Goal: Information Seeking & Learning: Learn about a topic

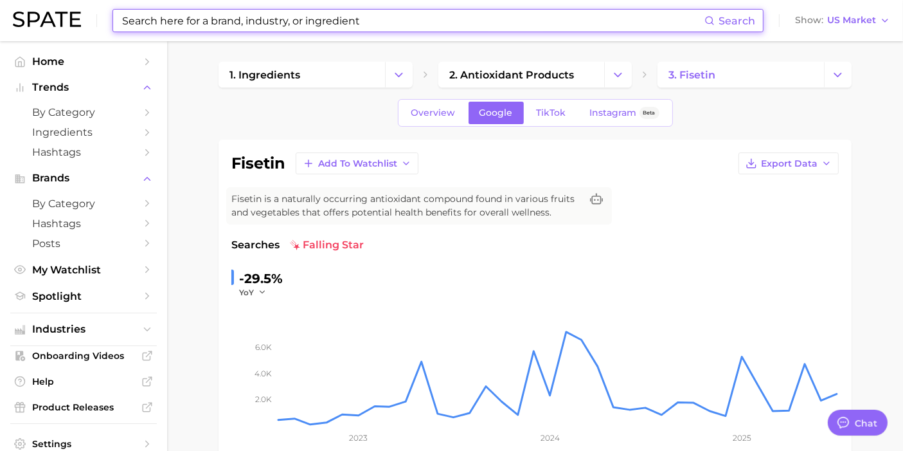
click at [335, 13] on input at bounding box center [413, 21] width 584 height 22
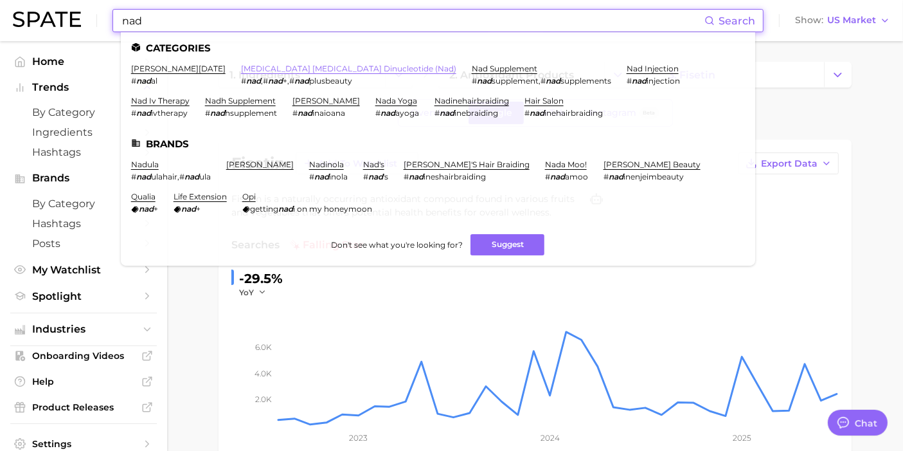
type input "nad"
click at [241, 66] on link "[MEDICAL_DATA] [MEDICAL_DATA] dinucleotide (nad)" at bounding box center [348, 69] width 215 height 10
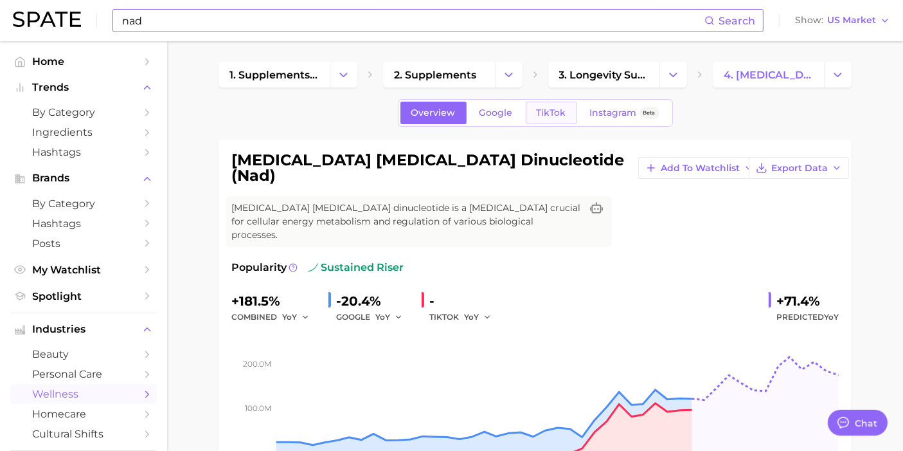
click at [554, 112] on span "TikTok" at bounding box center [552, 112] width 30 height 11
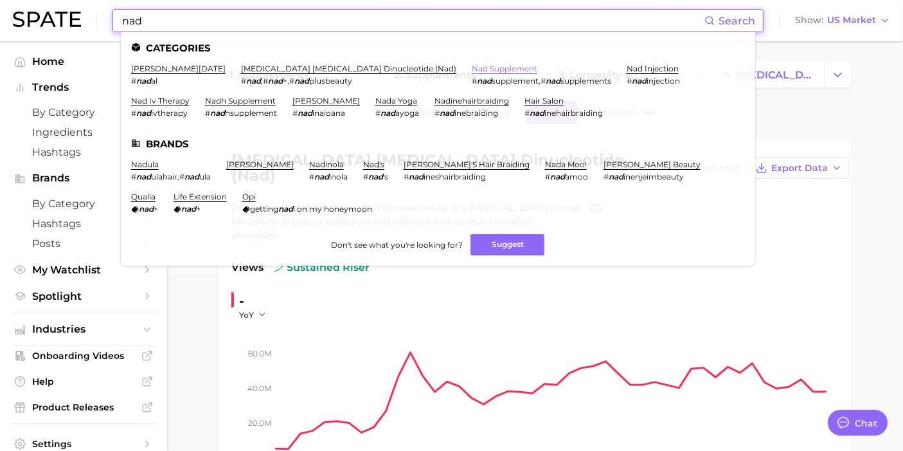
type input "nad"
click at [472, 69] on link "nad supplement" at bounding box center [505, 69] width 66 height 10
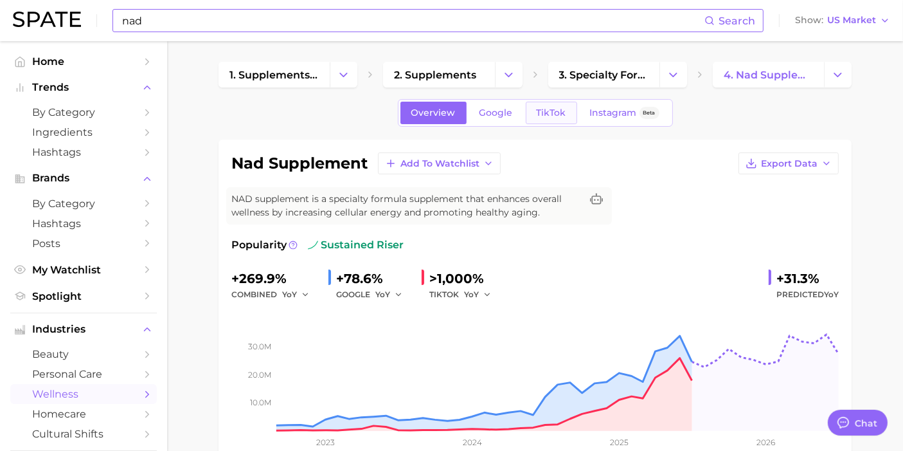
click at [545, 103] on link "TikTok" at bounding box center [551, 113] width 51 height 23
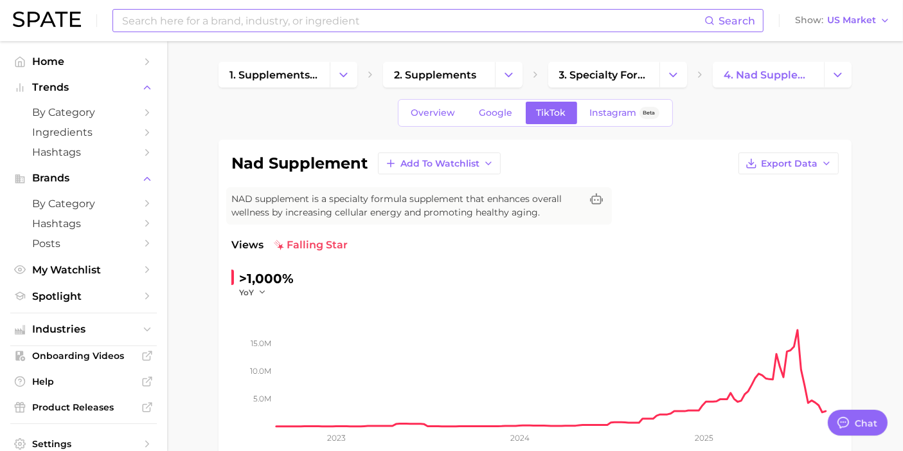
drag, startPoint x: 199, startPoint y: 209, endPoint x: 474, endPoint y: 183, distance: 276.4
click at [797, 158] on span "Export Data" at bounding box center [789, 163] width 57 height 11
click at [762, 182] on span "Time Series CSV" at bounding box center [756, 187] width 75 height 11
click at [256, 294] on button "YoY" at bounding box center [253, 292] width 28 height 11
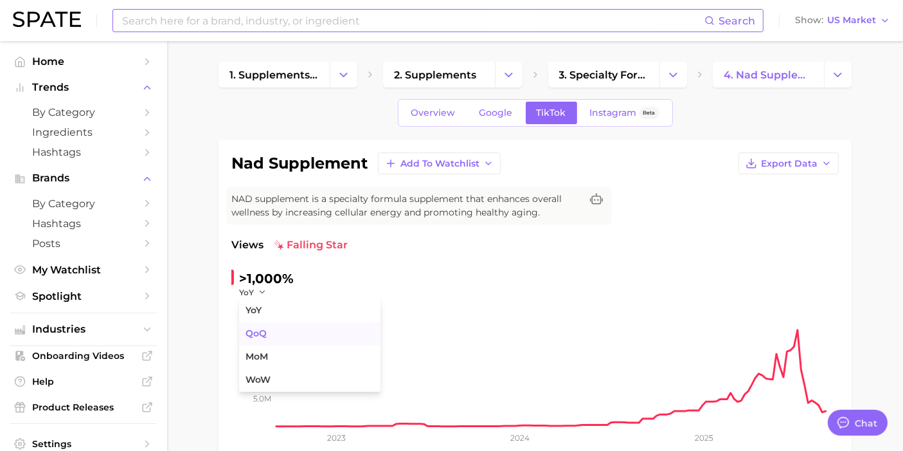
click at [256, 336] on span "QoQ" at bounding box center [256, 333] width 21 height 11
click at [251, 287] on span "QoQ" at bounding box center [248, 292] width 18 height 11
click at [277, 347] on button "MoM" at bounding box center [309, 356] width 141 height 23
click at [255, 282] on div "-49.2%" at bounding box center [261, 278] width 45 height 21
click at [256, 298] on icon "5.0m 10.0m 15.0m 2023 2024 2025" at bounding box center [535, 378] width 608 height 161
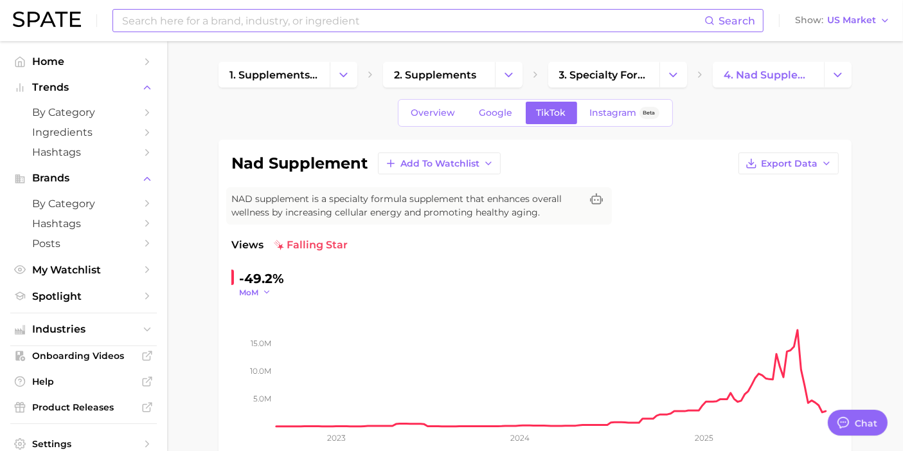
click at [260, 293] on button "MoM" at bounding box center [255, 292] width 32 height 11
click at [283, 372] on button "WoW" at bounding box center [309, 379] width 141 height 23
click at [490, 118] on link "Google" at bounding box center [496, 113] width 55 height 23
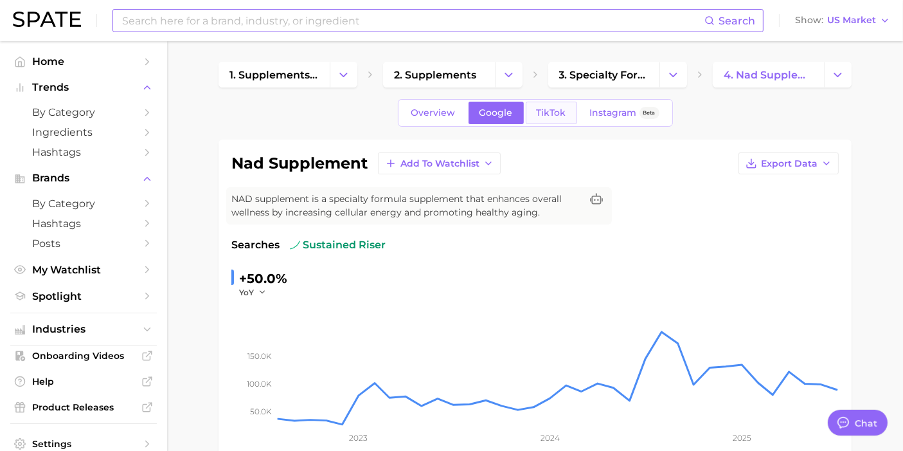
click at [537, 116] on span "TikTok" at bounding box center [552, 112] width 30 height 11
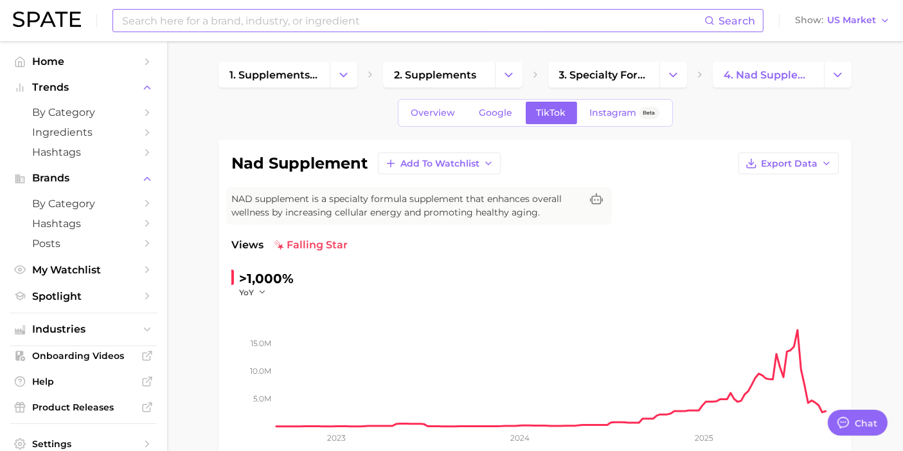
drag, startPoint x: 491, startPoint y: 29, endPoint x: 499, endPoint y: 12, distance: 18.4
click at [492, 25] on input at bounding box center [413, 21] width 584 height 22
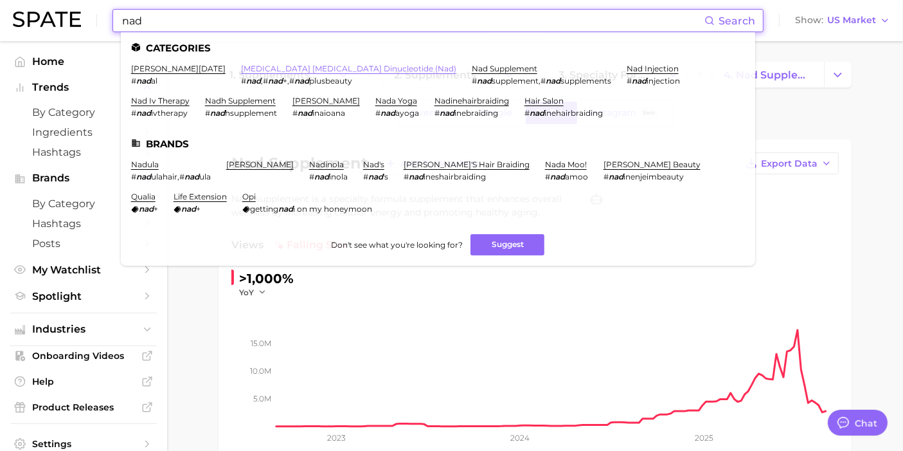
type input "nad"
click at [241, 66] on link "[MEDICAL_DATA] [MEDICAL_DATA] dinucleotide (nad)" at bounding box center [348, 69] width 215 height 10
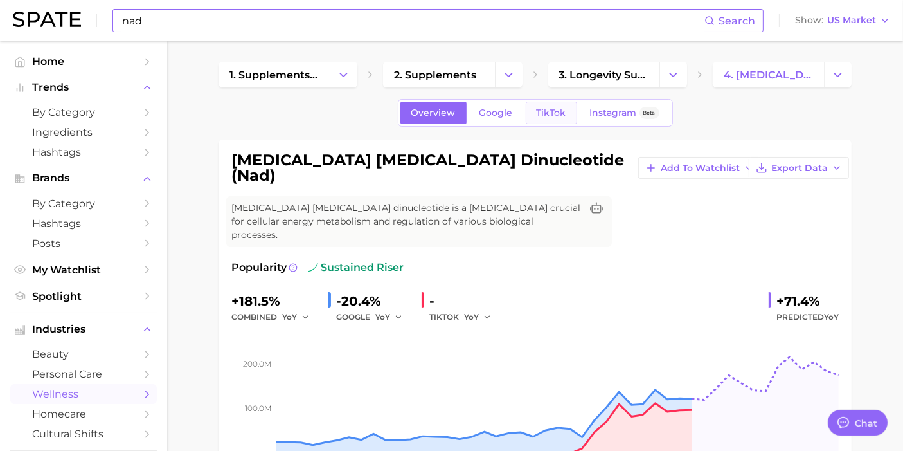
click at [541, 111] on span "TikTok" at bounding box center [552, 112] width 30 height 11
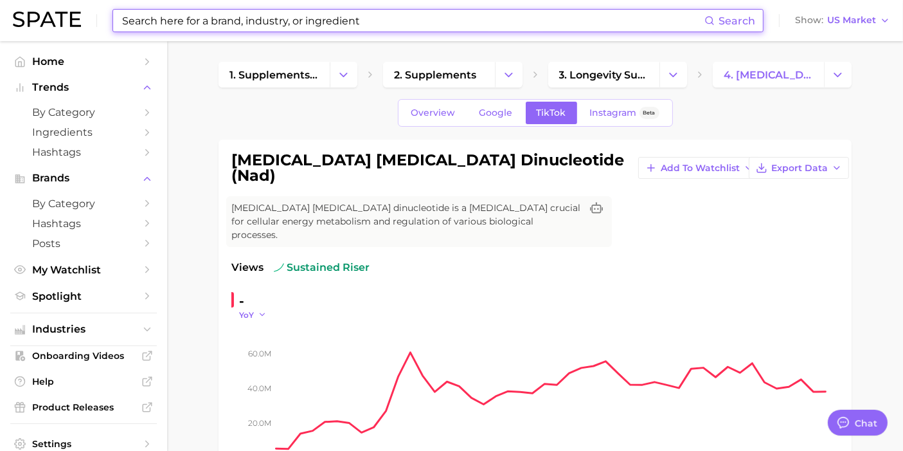
click at [264, 310] on icon "button" at bounding box center [262, 314] width 9 height 9
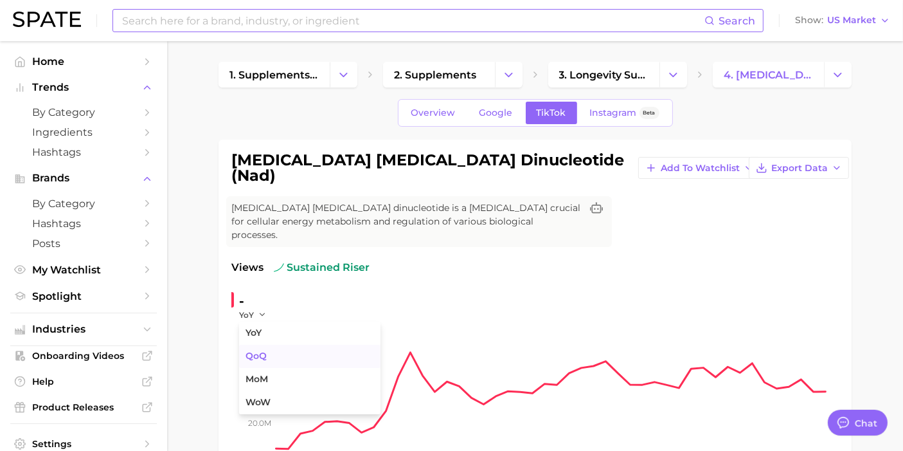
click at [263, 350] on span "QoQ" at bounding box center [256, 355] width 21 height 11
click at [249, 309] on span "QoQ" at bounding box center [248, 314] width 18 height 11
click at [264, 374] on span "MoM" at bounding box center [257, 379] width 23 height 11
click at [263, 310] on icon "button" at bounding box center [266, 314] width 9 height 9
click at [273, 368] on button "MoM" at bounding box center [309, 379] width 141 height 23
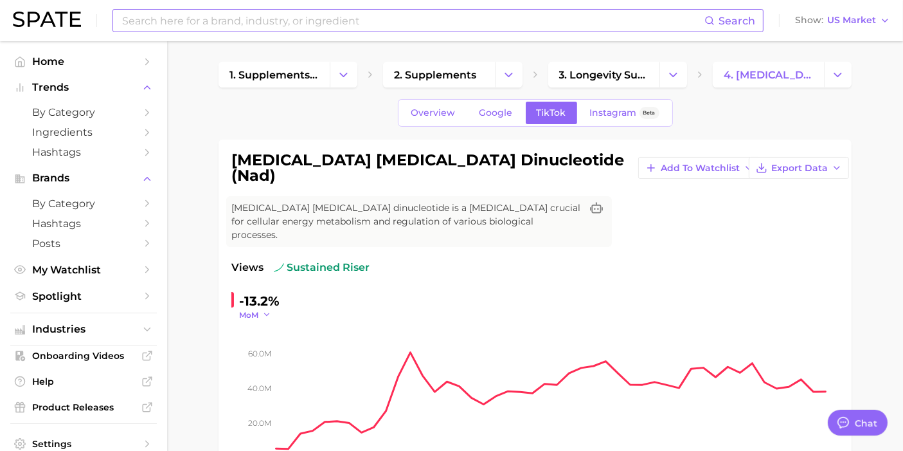
click at [264, 310] on icon "button" at bounding box center [266, 314] width 9 height 9
click at [282, 391] on button "WoW" at bounding box center [309, 402] width 141 height 23
click at [496, 113] on span "Google" at bounding box center [496, 112] width 33 height 11
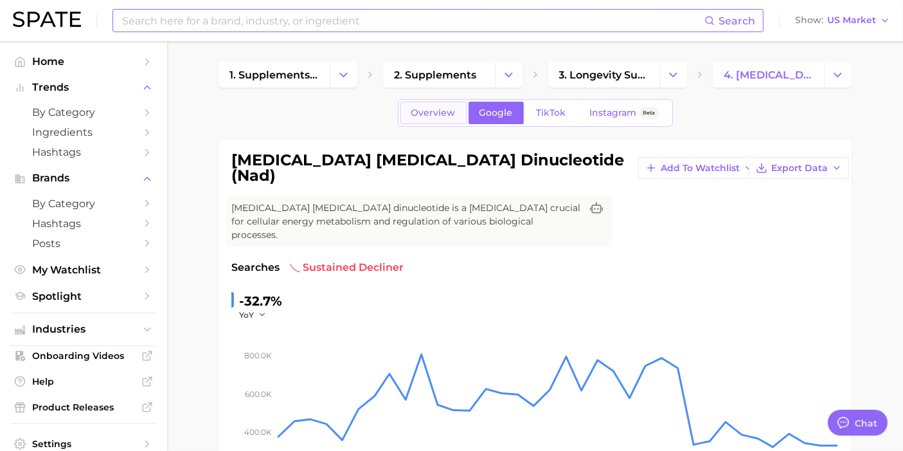
click at [415, 112] on span "Overview" at bounding box center [433, 112] width 44 height 11
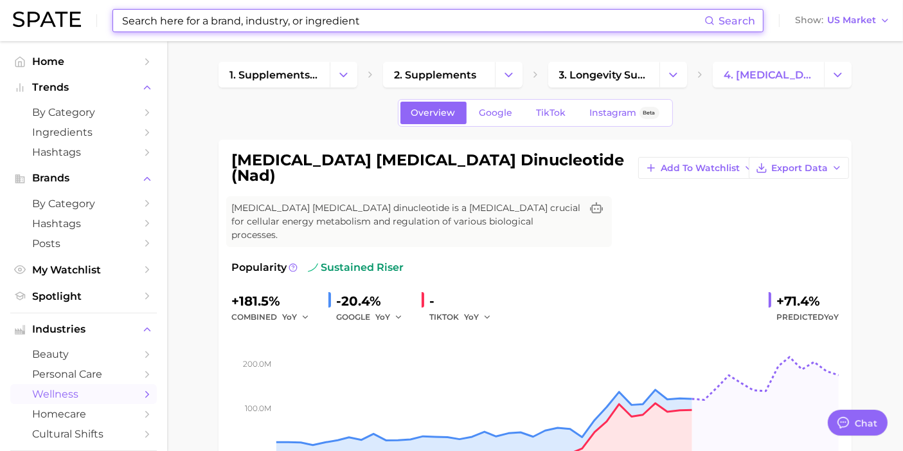
click at [483, 18] on input at bounding box center [413, 21] width 584 height 22
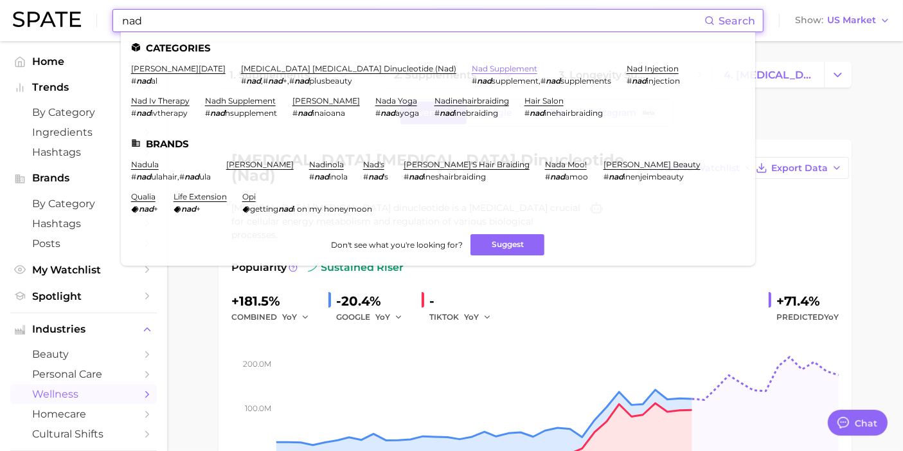
type input "nad"
click at [472, 69] on link "nad supplement" at bounding box center [505, 69] width 66 height 10
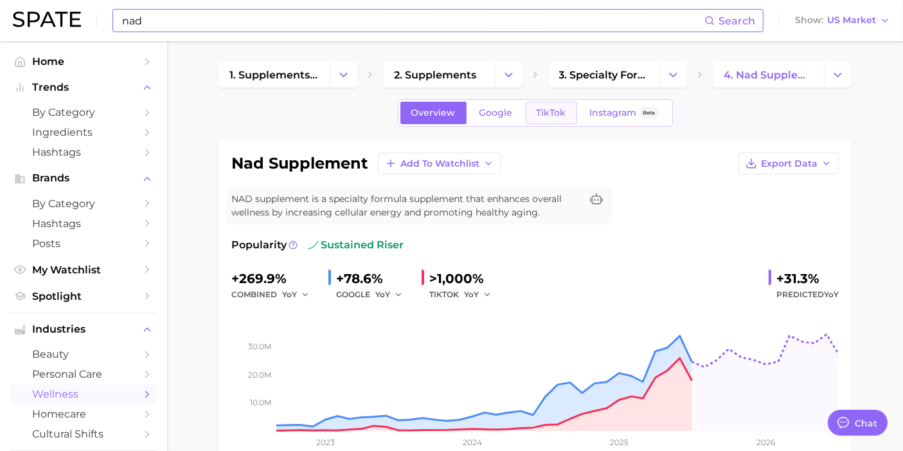
click at [547, 113] on span "TikTok" at bounding box center [552, 112] width 30 height 11
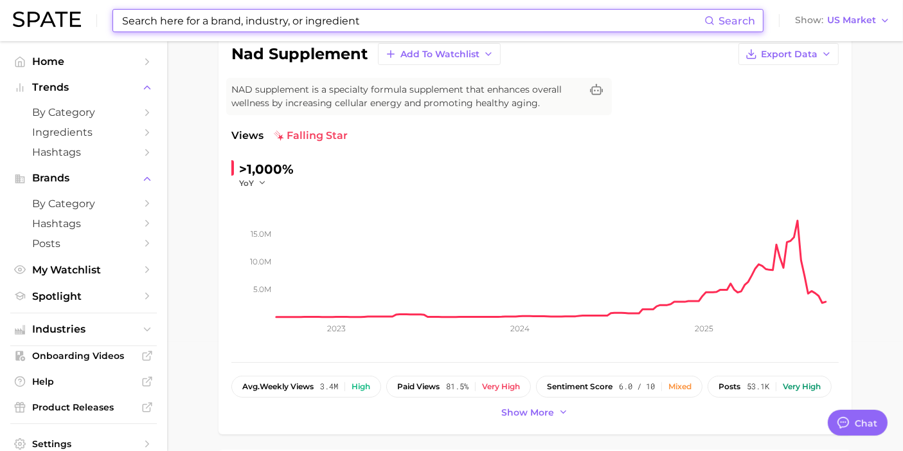
scroll to position [143, 0]
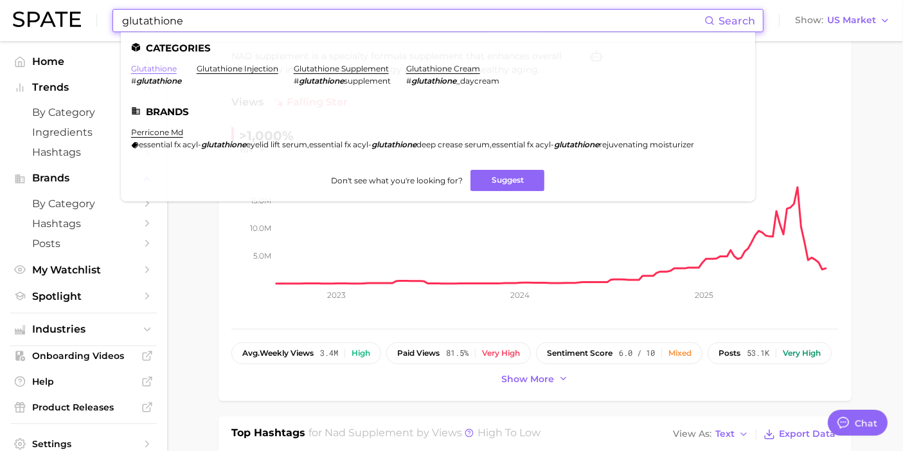
type input "glutathione"
click at [154, 68] on link "glutathione" at bounding box center [154, 69] width 46 height 10
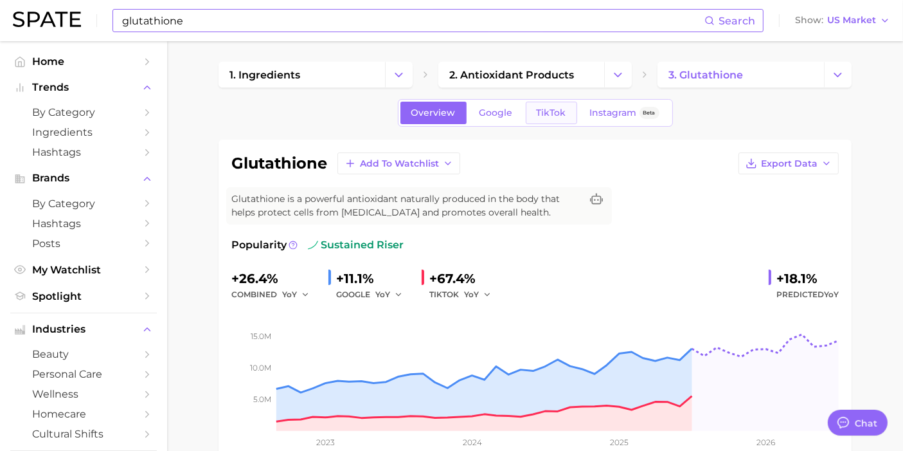
click at [532, 107] on link "TikTok" at bounding box center [551, 113] width 51 height 23
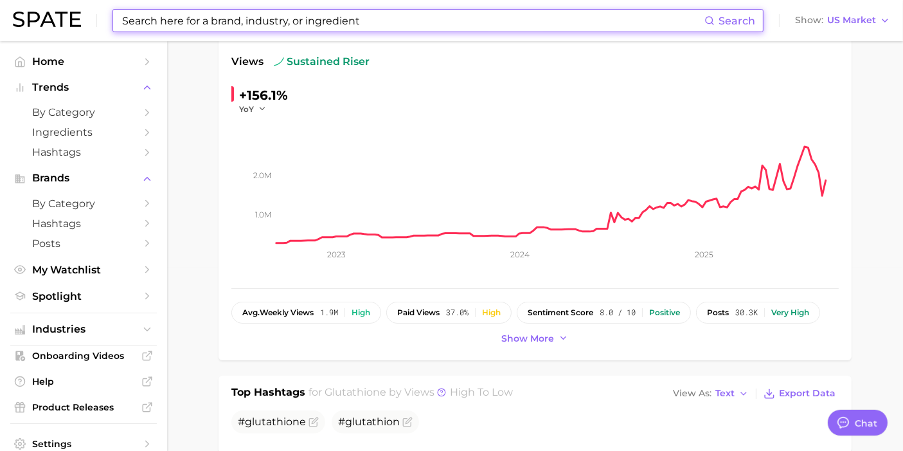
scroll to position [428, 0]
